Goal: Task Accomplishment & Management: Manage account settings

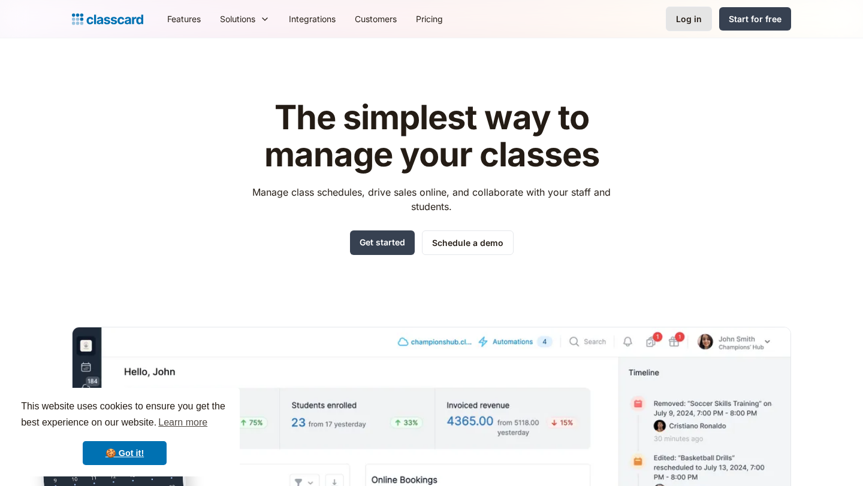
click at [698, 21] on div "Log in" at bounding box center [689, 19] width 26 height 13
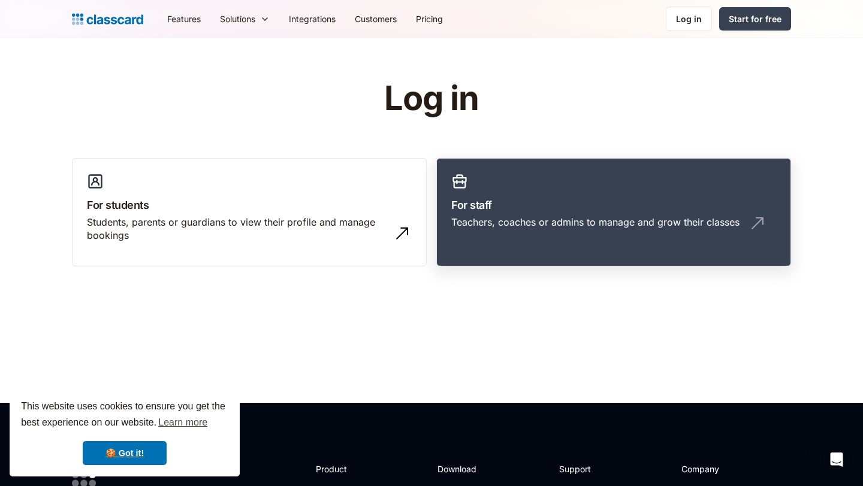
click at [531, 195] on link "For staff Teachers, coaches or admins to manage and grow their classes" at bounding box center [613, 212] width 355 height 109
